Goal: Task Accomplishment & Management: Manage account settings

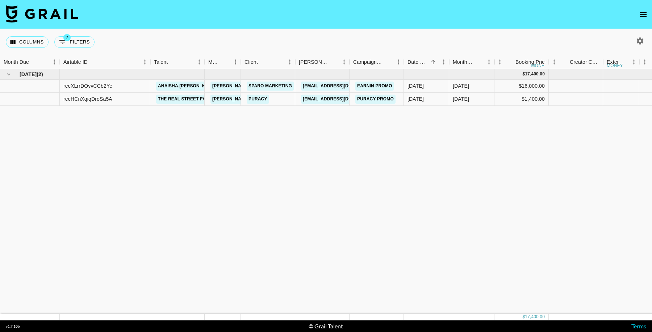
click at [643, 14] on icon "open drawer" at bounding box center [643, 14] width 9 height 9
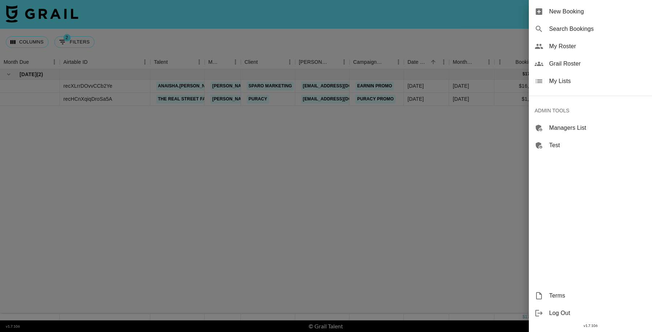
click at [559, 77] on span "My Lists" at bounding box center [597, 81] width 97 height 9
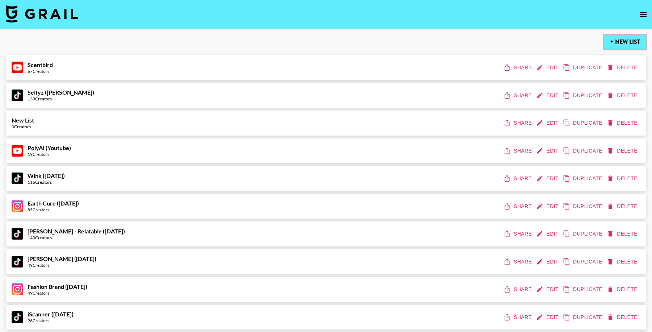
click at [622, 42] on button "+ New List" at bounding box center [625, 42] width 42 height 14
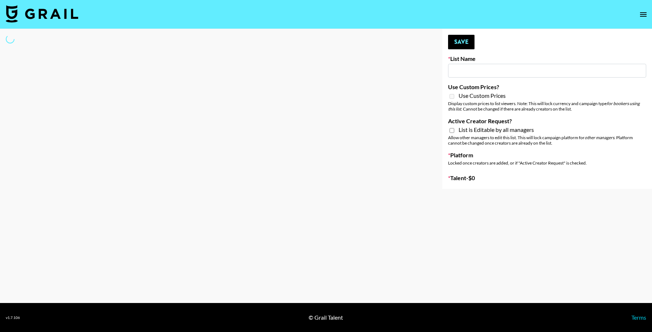
click at [479, 72] on input at bounding box center [547, 71] width 198 height 14
click at [486, 71] on input at bounding box center [547, 71] width 198 height 14
type input "[GEOGRAPHIC_DATA]"
select select "Song"
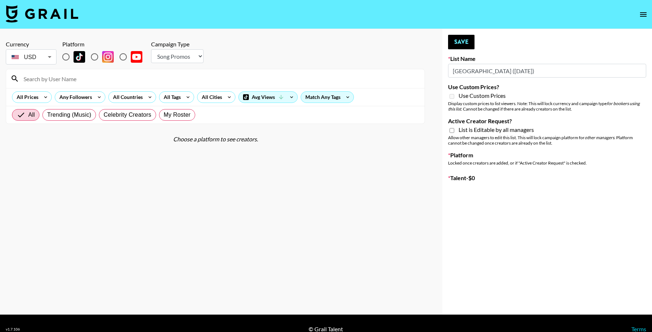
type input "New List"
radio input "true"
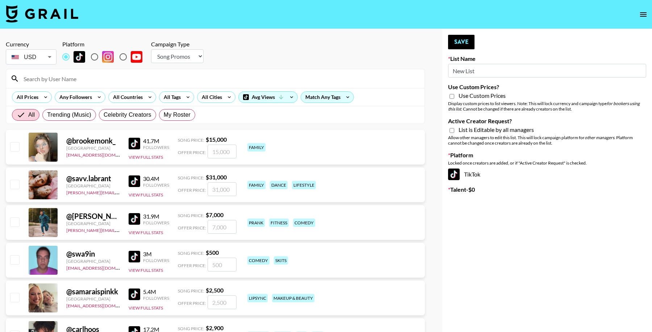
click at [186, 57] on select "Choose Type... Song Promos Brand Promos" at bounding box center [177, 56] width 52 height 14
select select "Brand"
click at [151, 49] on select "Choose Type... Song Promos Brand Promos" at bounding box center [177, 56] width 52 height 14
click at [467, 42] on button "Save" at bounding box center [461, 42] width 26 height 14
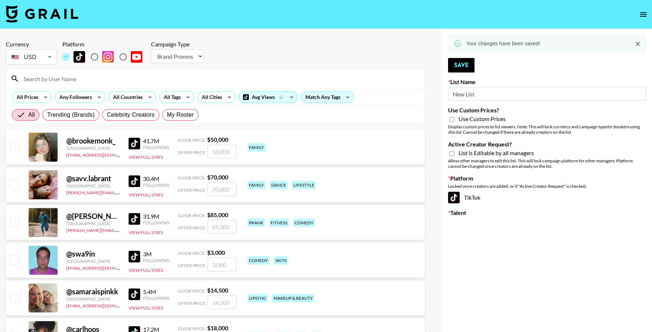
click at [485, 94] on input "New List" at bounding box center [547, 94] width 198 height 14
click at [478, 95] on input "New List" at bounding box center [547, 94] width 198 height 14
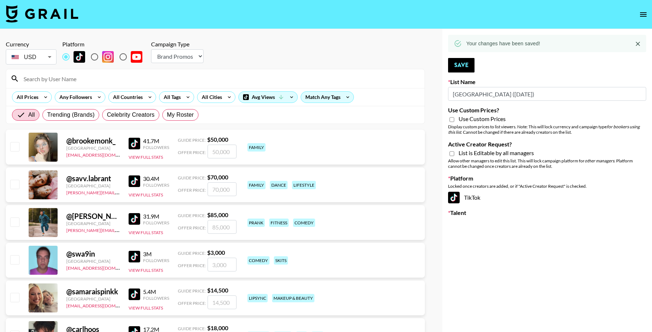
type input "[GEOGRAPHIC_DATA] ([DATE])"
click at [451, 118] on input "Use Custom Prices?" at bounding box center [451, 119] width 5 height 7
checkbox input "true"
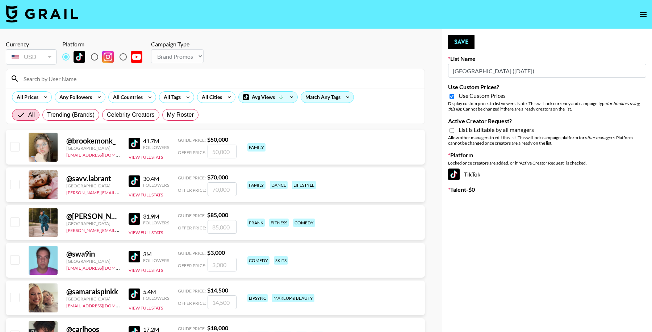
click at [451, 130] on input "Active Creator Request?" at bounding box center [451, 130] width 5 height 7
checkbox input "true"
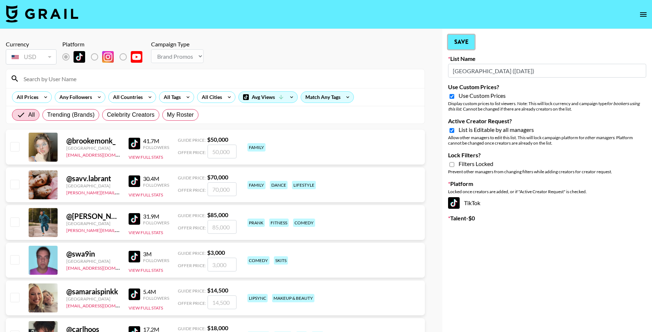
click at [468, 39] on button "Save" at bounding box center [461, 42] width 26 height 14
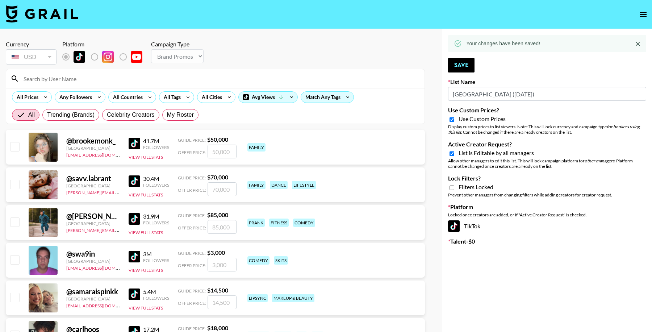
click at [640, 16] on icon "open drawer" at bounding box center [643, 14] width 7 height 4
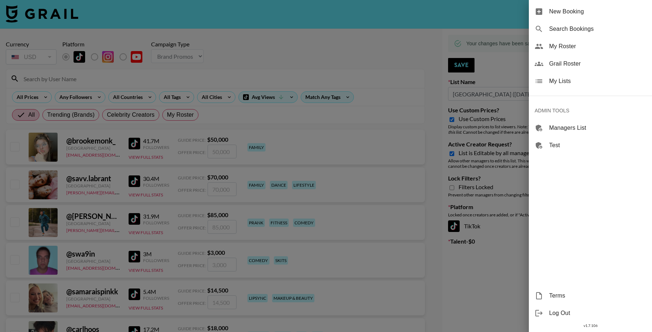
click at [573, 83] on span "My Lists" at bounding box center [597, 81] width 97 height 9
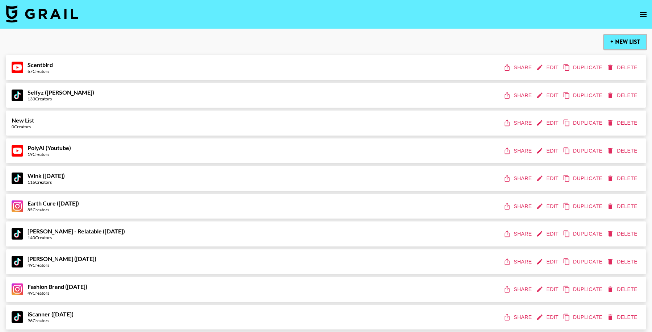
click at [622, 41] on button "+ New List" at bounding box center [625, 42] width 42 height 14
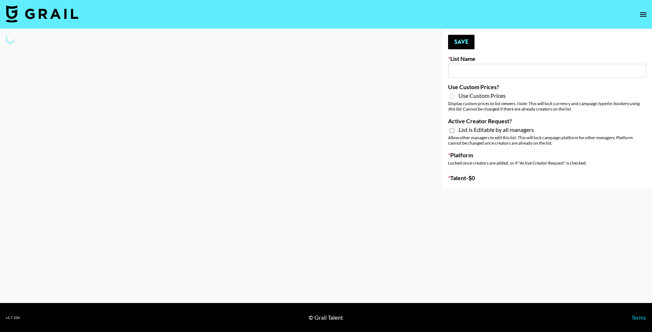
click at [479, 70] on input at bounding box center [547, 71] width 198 height 14
type input "Twodot ("
select select "Song"
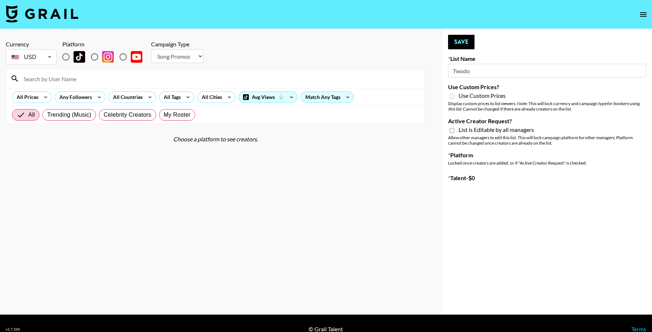
type input "New List"
radio input "true"
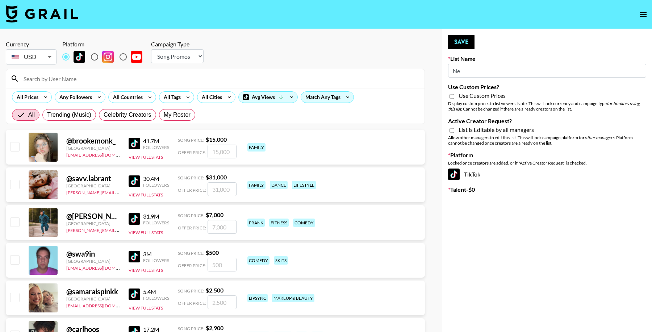
type input "N"
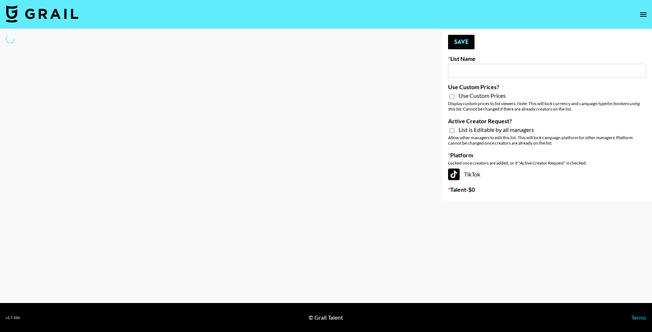
type input "T"
select select "Song"
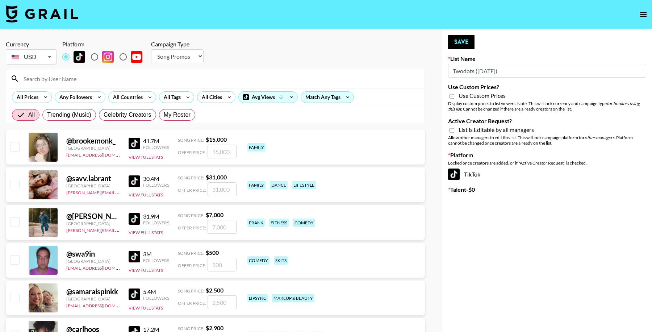
type input "Twodots ([DATE])"
click at [184, 58] on select "Choose Type... Song Promos Brand Promos" at bounding box center [177, 56] width 52 height 14
click at [94, 58] on input "radio" at bounding box center [94, 56] width 15 height 15
radio input "true"
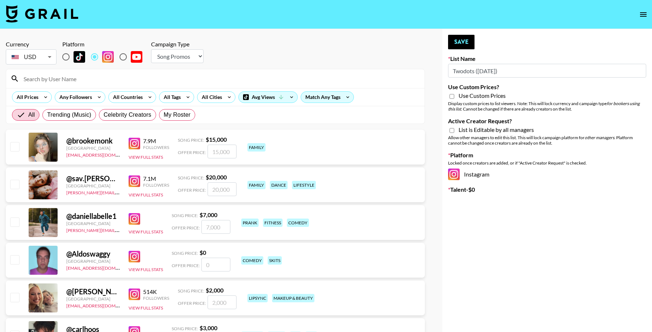
click at [180, 54] on select "Choose Type... Song Promos Brand Promos" at bounding box center [177, 56] width 52 height 14
select select "Brand"
click at [151, 49] on select "Choose Type... Song Promos Brand Promos" at bounding box center [177, 56] width 52 height 14
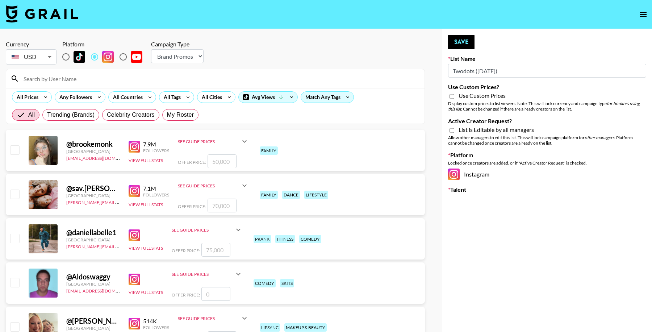
click at [450, 97] on input "Use Custom Prices?" at bounding box center [451, 96] width 5 height 7
checkbox input "true"
click at [452, 130] on input "Active Creator Request?" at bounding box center [451, 130] width 5 height 7
checkbox input "true"
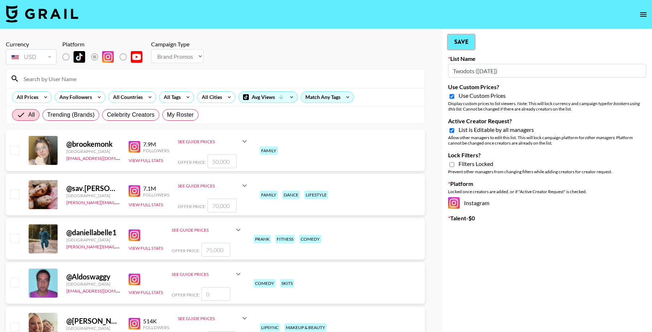
click at [464, 43] on button "Save" at bounding box center [461, 42] width 26 height 14
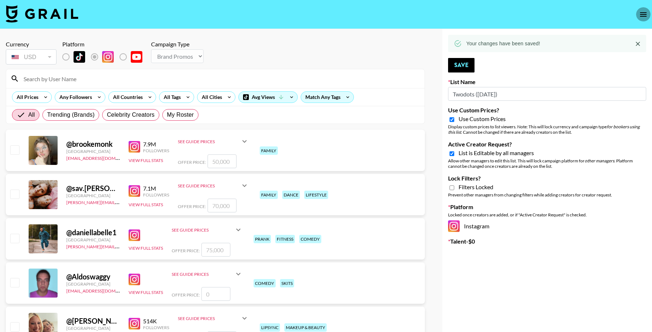
click at [642, 12] on icon "open drawer" at bounding box center [643, 14] width 9 height 9
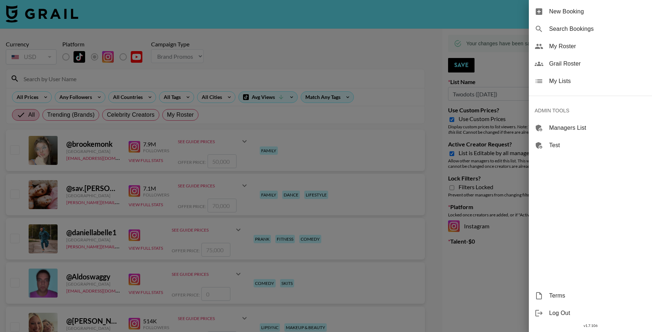
click at [565, 79] on span "My Lists" at bounding box center [597, 81] width 97 height 9
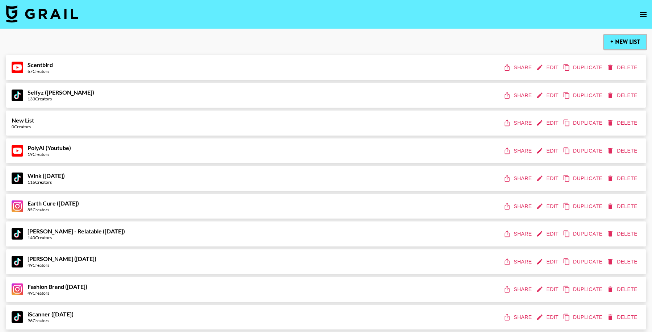
click at [617, 44] on button "+ New List" at bounding box center [625, 42] width 42 height 14
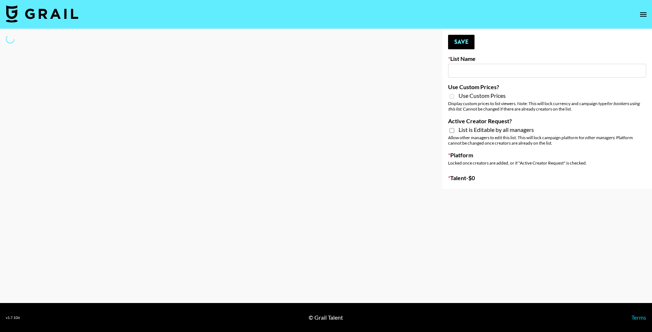
select select "Song"
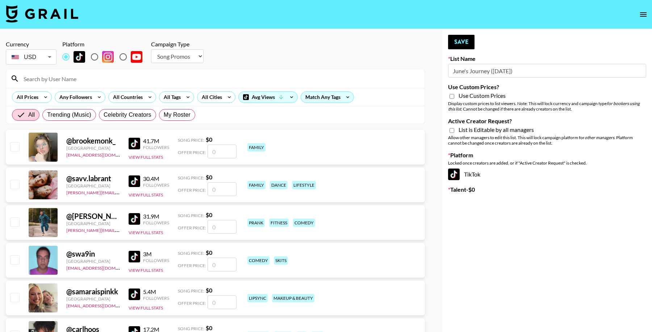
type input "New List"
radio input "true"
type input "N"
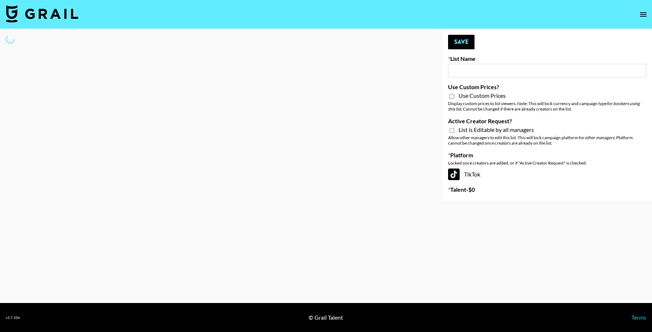
type input "June's Journey"
select select "Song"
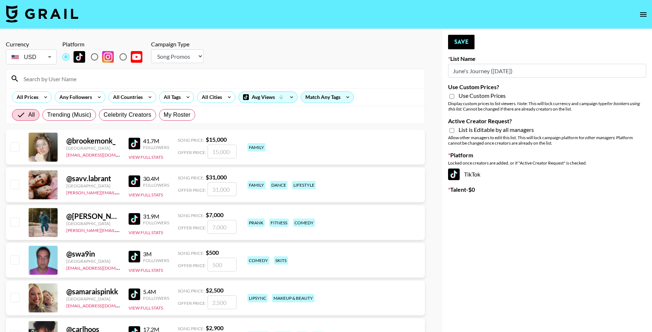
type input "June's Journey ([DATE])"
click at [122, 56] on input "radio" at bounding box center [122, 56] width 15 height 15
radio input "true"
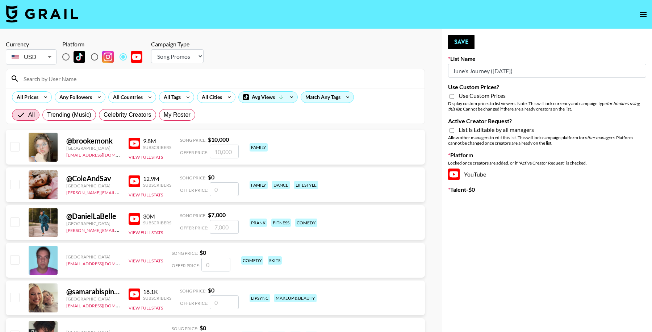
click at [172, 56] on select "Choose Type... Song Promos Brand Promos" at bounding box center [177, 56] width 52 height 14
select select "Brand"
click at [151, 49] on select "Choose Type... Song Promos Brand Promos" at bounding box center [177, 56] width 52 height 14
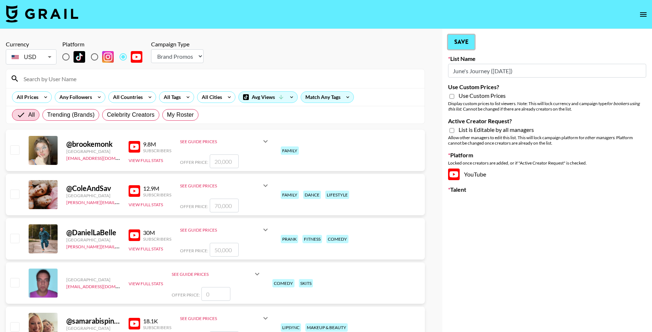
click at [466, 42] on button "Save" at bounding box center [461, 42] width 26 height 14
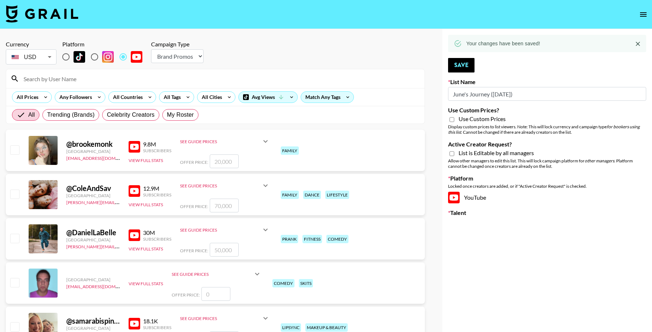
click at [645, 17] on icon "open drawer" at bounding box center [643, 14] width 9 height 9
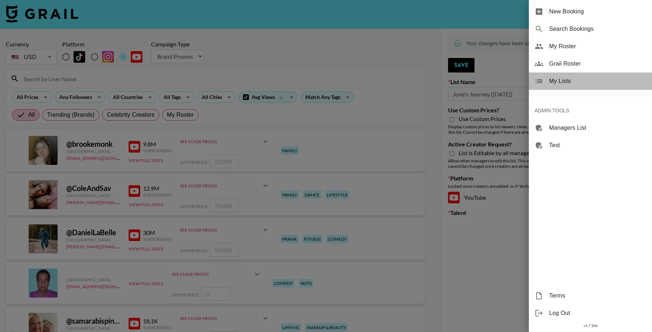
click at [543, 79] on icon at bounding box center [538, 81] width 9 height 9
